Goal: Transaction & Acquisition: Purchase product/service

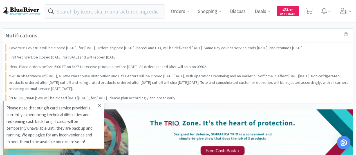
click at [98, 104] on icon at bounding box center [99, 105] width 3 height 4
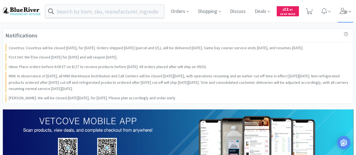
click at [340, 14] on span at bounding box center [345, 11] width 16 height 22
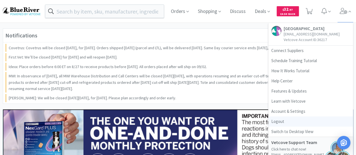
click at [285, 118] on link "Logout" at bounding box center [310, 121] width 84 height 10
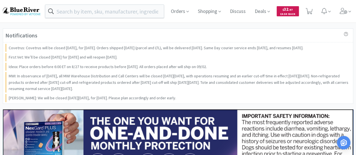
click at [287, 12] on span "$ 32 . 97" at bounding box center [287, 8] width 10 height 5
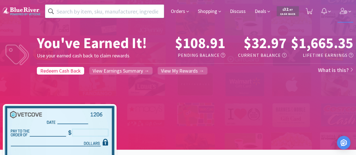
click at [341, 12] on icon at bounding box center [343, 11] width 8 height 6
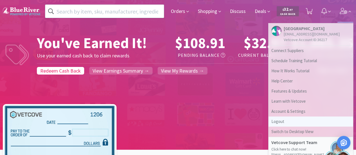
click at [285, 119] on link "Logout" at bounding box center [310, 121] width 84 height 10
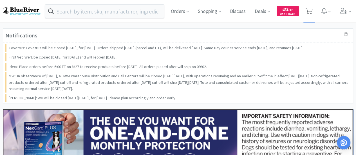
click at [310, 10] on icon at bounding box center [308, 11] width 7 height 6
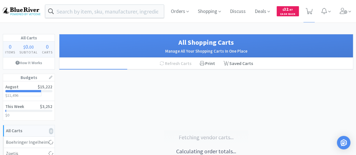
select select "1"
select select "4"
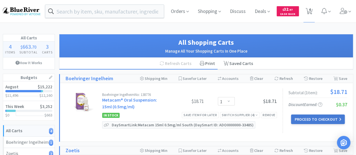
click at [323, 117] on button "Proceed to Checkout" at bounding box center [317, 119] width 53 height 10
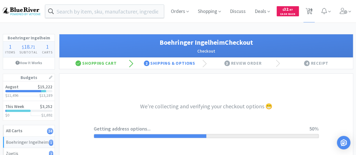
select select "invoice"
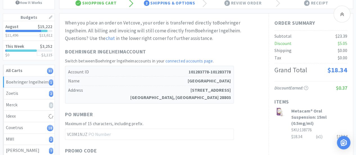
scroll to position [56, 0]
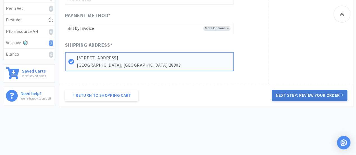
click at [312, 92] on button "Next Step: Review Your Order" at bounding box center [309, 95] width 75 height 11
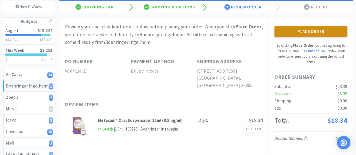
click at [314, 31] on button "Place Order" at bounding box center [310, 31] width 73 height 11
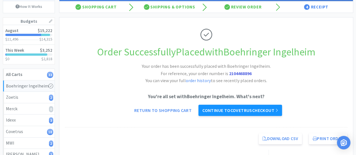
click at [207, 110] on link "Continue to Covetrus checkout" at bounding box center [240, 110] width 84 height 11
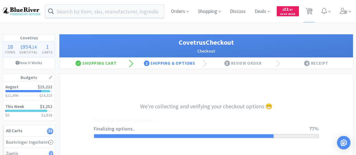
select select "ACCOUNT"
select select "cvt-standard-net"
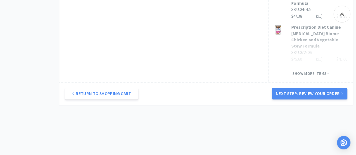
scroll to position [393, 0]
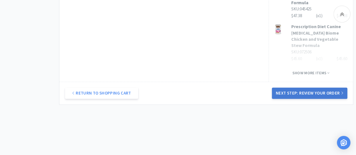
click at [309, 87] on button "Next Step: Review Your Order" at bounding box center [309, 92] width 75 height 11
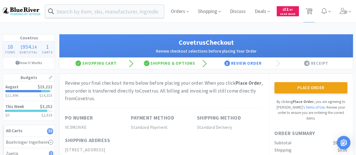
scroll to position [56, 0]
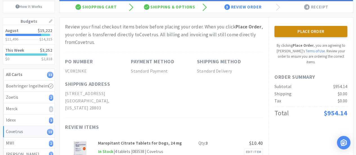
click at [316, 32] on button "Place Order" at bounding box center [310, 31] width 73 height 11
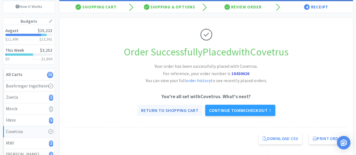
click at [169, 111] on link "Return to Shopping Cart" at bounding box center [169, 110] width 65 height 11
select select "1"
select select "5"
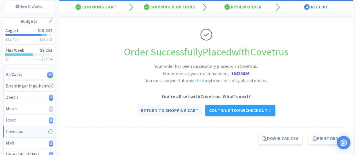
select select "1"
select select "8"
select select "3"
select select "2"
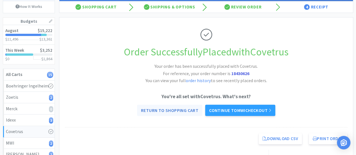
select select "15"
select select "1"
select select "4"
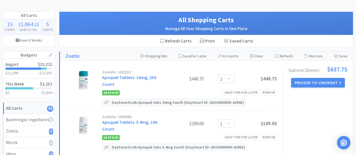
scroll to position [56, 0]
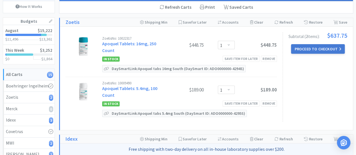
click at [316, 46] on button "Proceed to Checkout" at bounding box center [317, 49] width 53 height 10
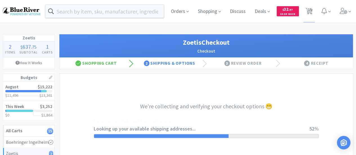
select select "invoice"
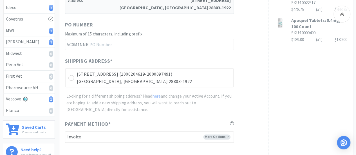
scroll to position [225, 0]
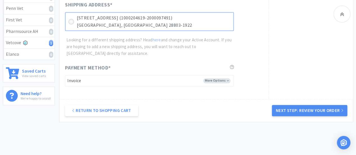
click at [71, 21] on icon at bounding box center [71, 22] width 4 height 4
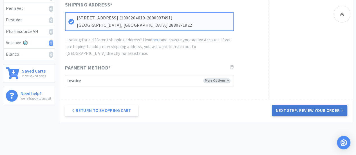
click at [281, 113] on button "Next Step: Review Your Order" at bounding box center [309, 110] width 75 height 11
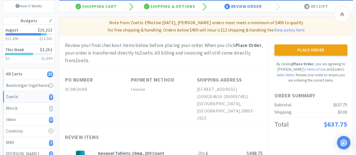
scroll to position [56, 0]
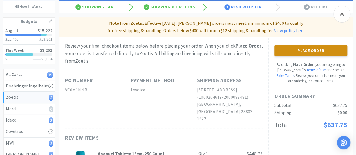
click at [305, 50] on button "Place Order" at bounding box center [310, 50] width 73 height 11
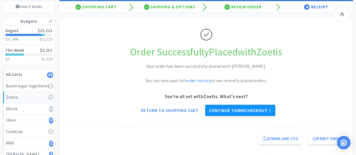
click at [222, 110] on link "Continue to MWI checkout" at bounding box center [240, 110] width 70 height 11
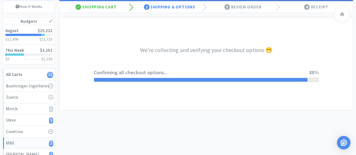
select select "STD_"
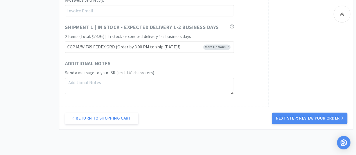
scroll to position [388, 0]
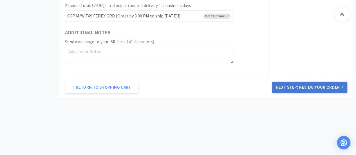
click at [301, 86] on button "Next Step: Review Your Order" at bounding box center [309, 87] width 75 height 11
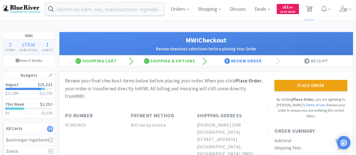
scroll to position [0, 0]
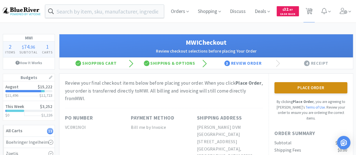
click at [312, 83] on button "Place Order" at bounding box center [310, 87] width 73 height 11
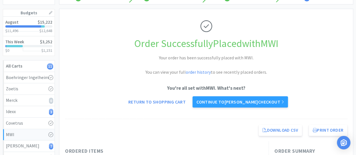
scroll to position [84, 0]
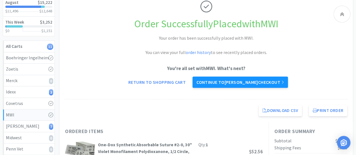
click at [207, 83] on link "Continue to Patterson checkout" at bounding box center [239, 81] width 95 height 11
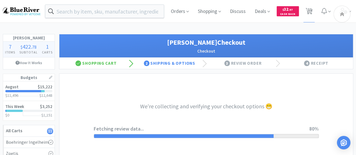
select select "1"
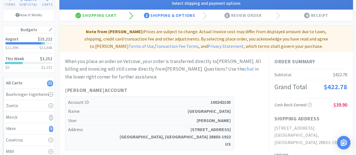
scroll to position [56, 0]
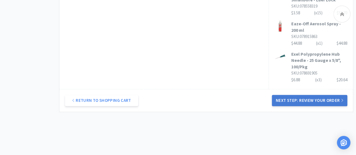
click at [307, 95] on button "Next Step: Review Your Order" at bounding box center [309, 100] width 75 height 11
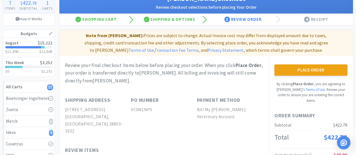
scroll to position [42, 0]
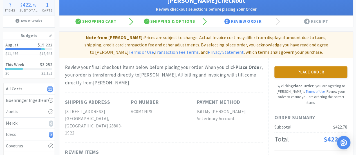
click at [293, 71] on button "Place Order" at bounding box center [310, 71] width 73 height 11
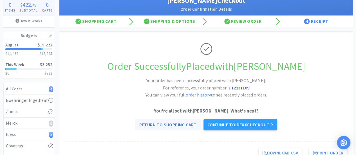
click at [171, 124] on link "Return to Shopping Cart" at bounding box center [167, 124] width 65 height 11
select select "1"
select select "4"
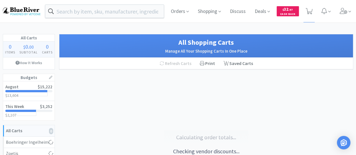
select select "1"
select select "4"
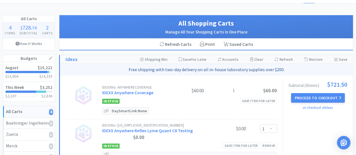
scroll to position [28, 0]
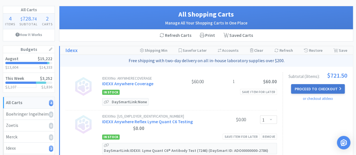
click at [314, 86] on button "Proceed to Checkout" at bounding box center [317, 89] width 53 height 10
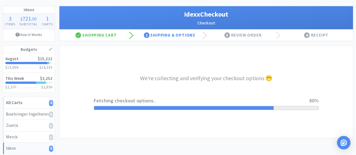
select select "904"
select select "003"
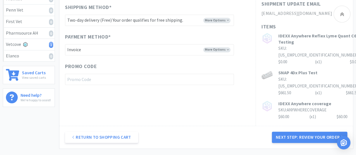
scroll to position [253, 0]
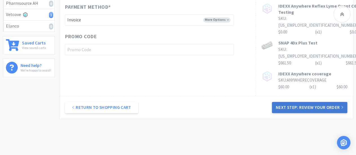
click at [297, 102] on button "Next Step: Review Your Order" at bounding box center [309, 107] width 75 height 11
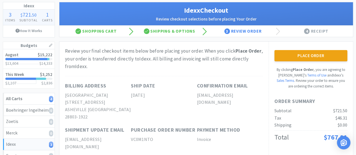
scroll to position [0, 0]
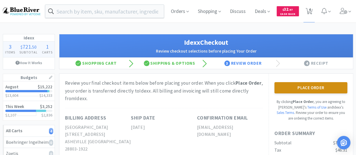
click at [303, 85] on button "Place Order" at bounding box center [310, 87] width 73 height 11
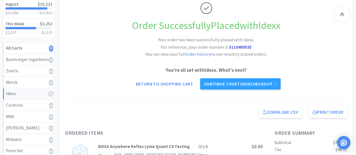
scroll to position [84, 0]
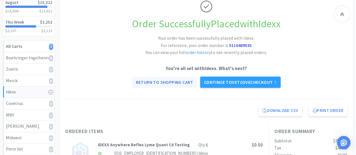
click at [168, 81] on link "Return to Shopping Cart" at bounding box center [164, 81] width 65 height 11
select select "4"
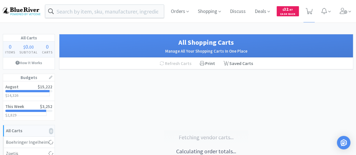
select select "4"
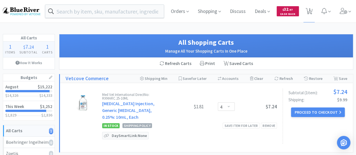
click at [289, 10] on span ". 97" at bounding box center [290, 10] width 4 height 4
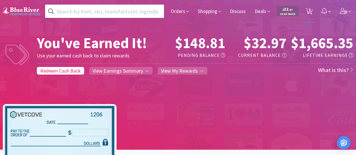
click at [308, 10] on span "1" at bounding box center [309, 9] width 2 height 22
select select "4"
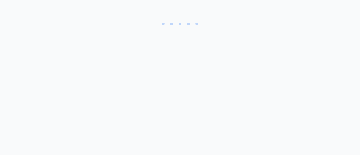
select select "4"
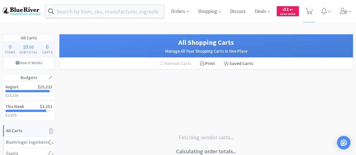
select select "4"
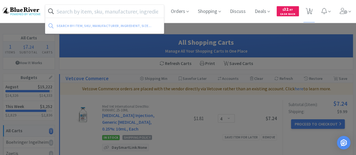
click at [93, 13] on input "text" at bounding box center [104, 11] width 118 height 13
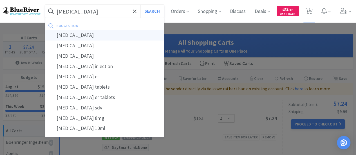
type input "morphine"
click at [73, 33] on div "morphine" at bounding box center [104, 35] width 118 height 10
select select "4"
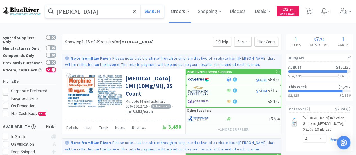
click at [182, 13] on span "Orders" at bounding box center [179, 11] width 22 height 22
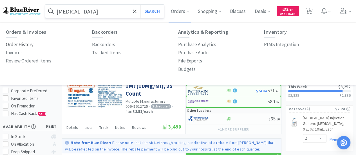
click at [17, 47] on p "Order History" at bounding box center [20, 45] width 28 height 8
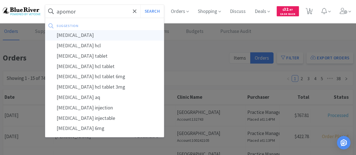
click at [70, 34] on div "apomorphine" at bounding box center [104, 35] width 118 height 10
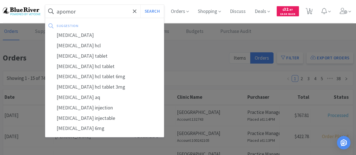
type input "apomorphine"
select select "4"
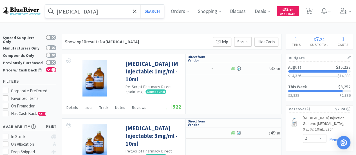
click at [66, 10] on input "apomorphine" at bounding box center [104, 11] width 118 height 13
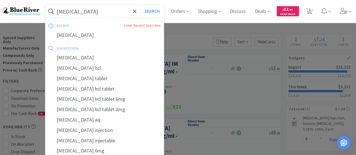
click at [66, 10] on input "apomorphine" at bounding box center [104, 11] width 118 height 13
type input "morphine"
click at [196, 28] on div at bounding box center [178, 77] width 356 height 155
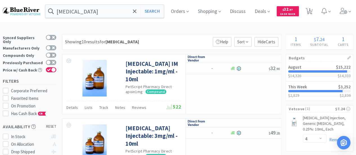
click at [312, 10] on icon at bounding box center [308, 11] width 7 height 6
select select "4"
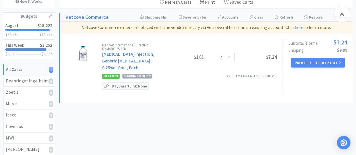
scroll to position [56, 0]
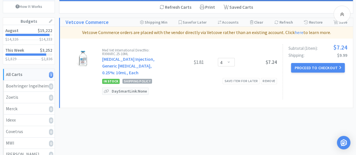
click at [173, 63] on div "Med Vet International Direct No: RXMARC.25-10ML Bupivacaine Injection, Generic …" at bounding box center [189, 62] width 175 height 28
click at [151, 61] on div "Med Vet International Direct No: RXMARC.25-10ML Bupivacaine Injection, Generic …" at bounding box center [131, 62] width 59 height 28
click at [150, 58] on link "Bupivacaine Injection, Generic Marcaine, 0.25%: 10mL, Each" at bounding box center [128, 65] width 52 height 19
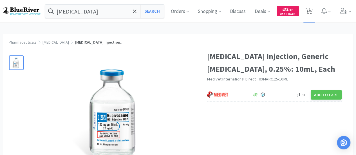
click at [310, 10] on span "1" at bounding box center [309, 9] width 2 height 22
select select "4"
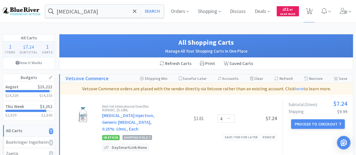
click at [259, 101] on div "Med Vet International Direct No: RXMARC.25-10ML Bupivacaine Injection, Generic …" at bounding box center [171, 127] width 211 height 55
click at [305, 123] on button "Proceed to Checkout" at bounding box center [317, 124] width 53 height 10
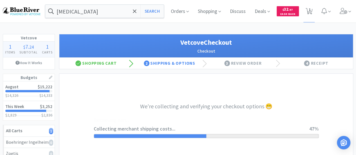
select select "2489"
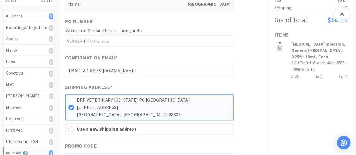
scroll to position [141, 0]
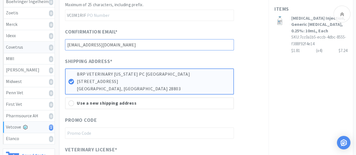
drag, startPoint x: 124, startPoint y: 42, endPoint x: 19, endPoint y: 47, distance: 104.7
type input "ahes@mypm.vet"
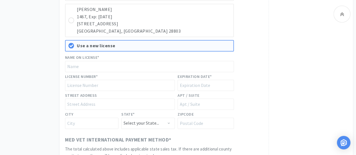
scroll to position [422, 0]
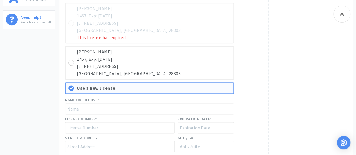
scroll to position [281, 0]
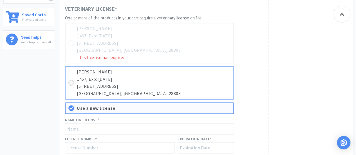
click at [71, 82] on icon at bounding box center [71, 83] width 4 height 4
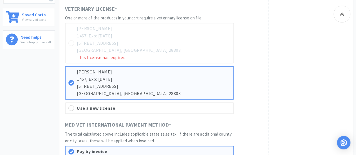
click at [290, 103] on div "Order Summary Subtotal $7.24 Tax $0.81 Shipping $9.99 Grand Total $18.04 Items …" at bounding box center [310, 1] width 84 height 395
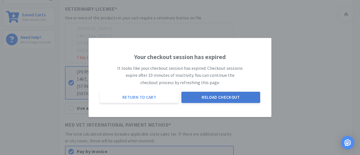
click at [206, 98] on button "Reload Checkout" at bounding box center [220, 97] width 79 height 11
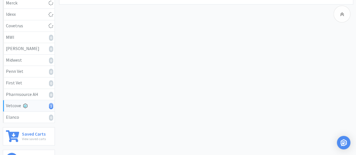
scroll to position [84, 0]
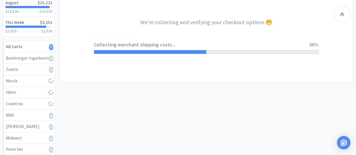
select select "2489"
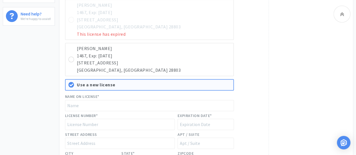
scroll to position [309, 0]
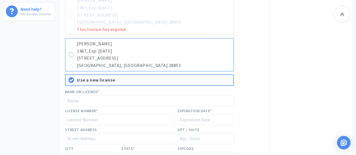
click at [72, 53] on icon at bounding box center [71, 55] width 4 height 4
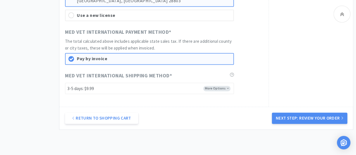
scroll to position [365, 0]
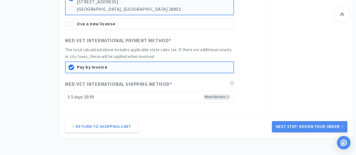
click at [71, 64] on div at bounding box center [71, 67] width 6 height 6
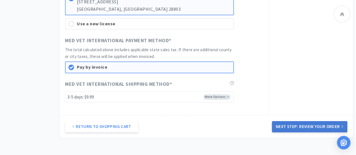
click at [287, 125] on button "Next Step: Review Your Order" at bounding box center [309, 126] width 75 height 11
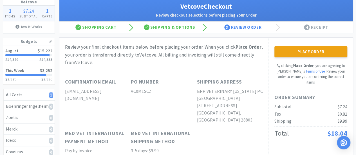
scroll to position [28, 0]
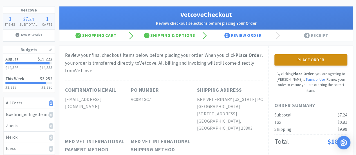
click at [301, 60] on button "Place Order" at bounding box center [310, 59] width 73 height 11
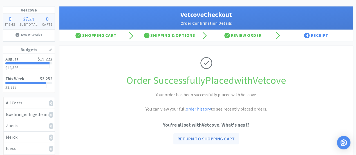
click at [213, 137] on link "Return to Shopping Cart" at bounding box center [205, 138] width 65 height 11
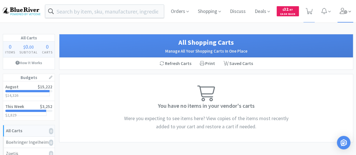
click at [343, 13] on icon at bounding box center [343, 11] width 8 height 6
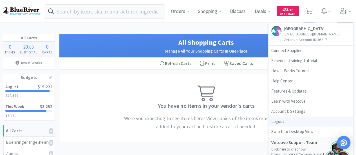
click at [281, 120] on link "Logout" at bounding box center [310, 121] width 84 height 10
